Goal: Information Seeking & Learning: Learn about a topic

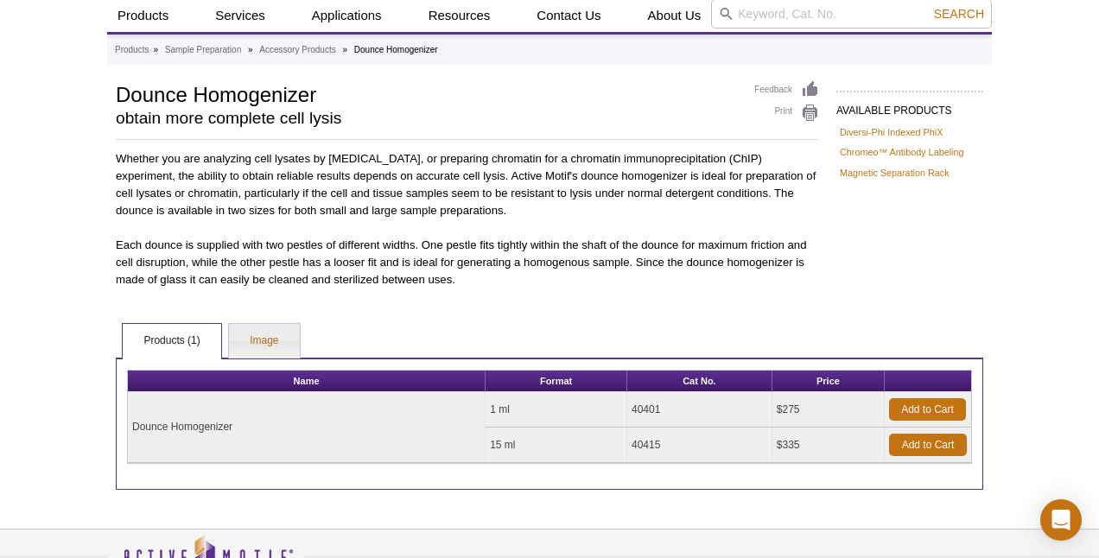
scroll to position [45, 0]
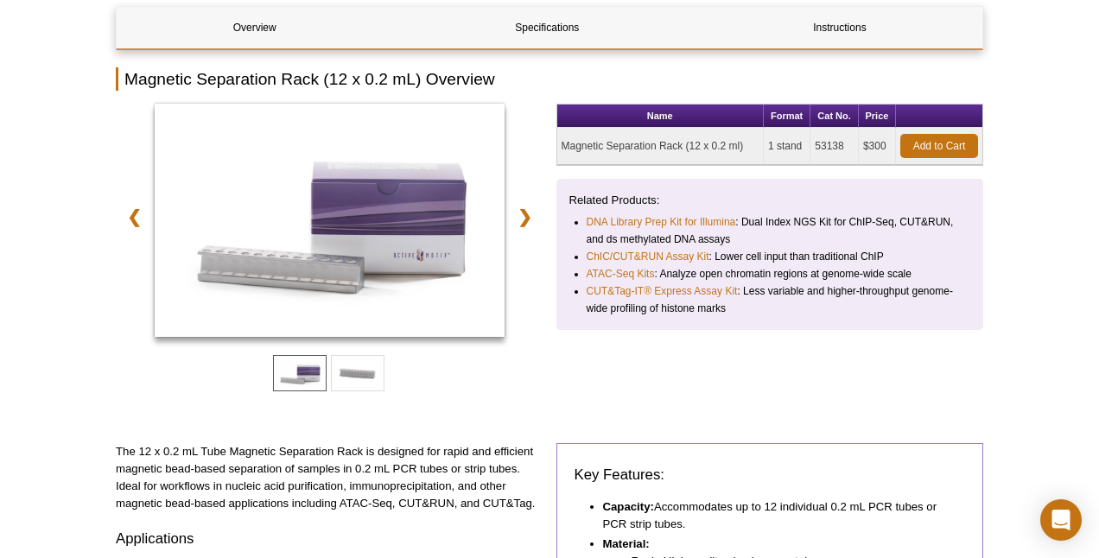
scroll to position [193, 0]
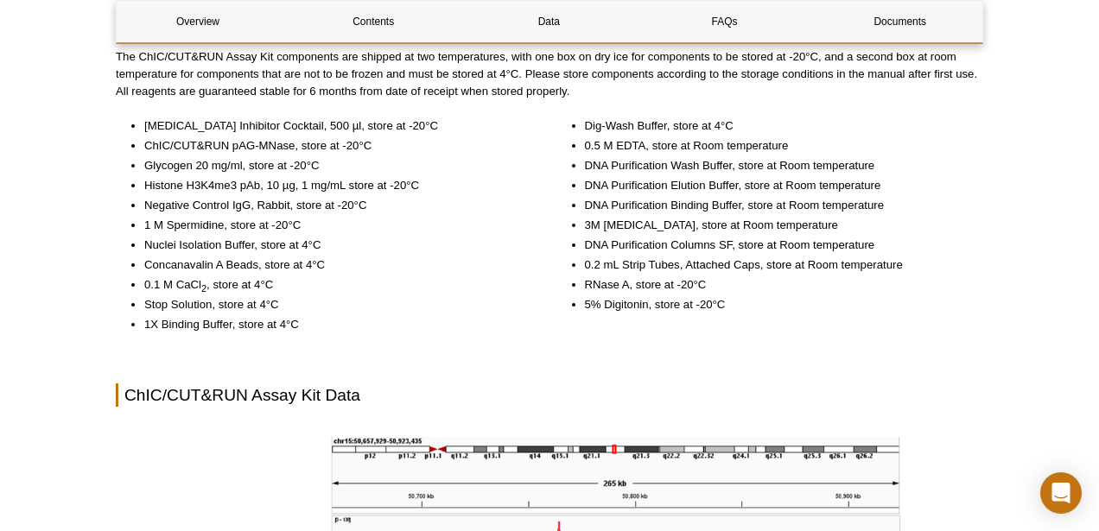
scroll to position [3692, 0]
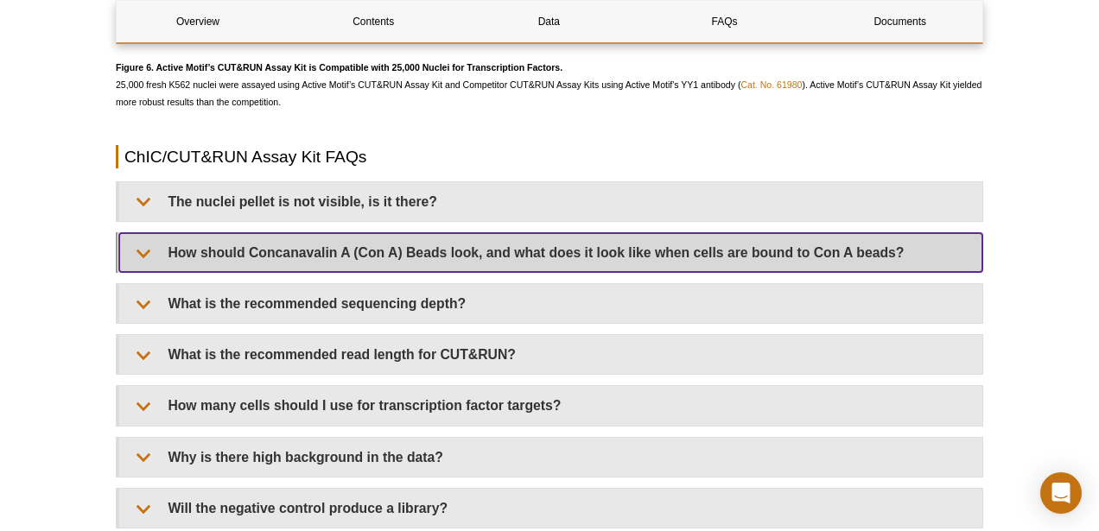
click at [530, 250] on summary "How should Concanavalin A (Con A) Beads look, and what does it look like when c…" at bounding box center [550, 252] width 863 height 39
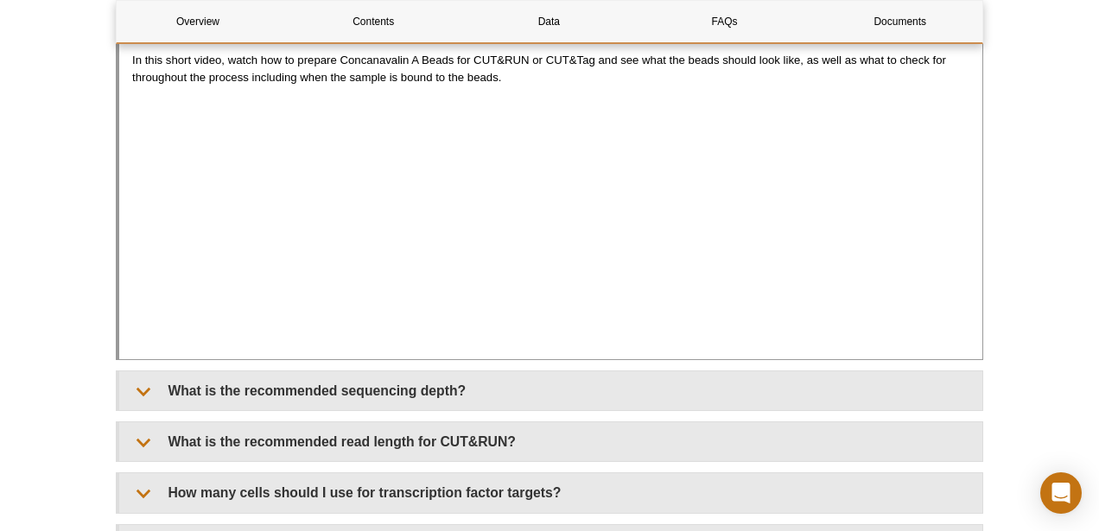
scroll to position [3959, 0]
